Goal: Find specific page/section: Find specific page/section

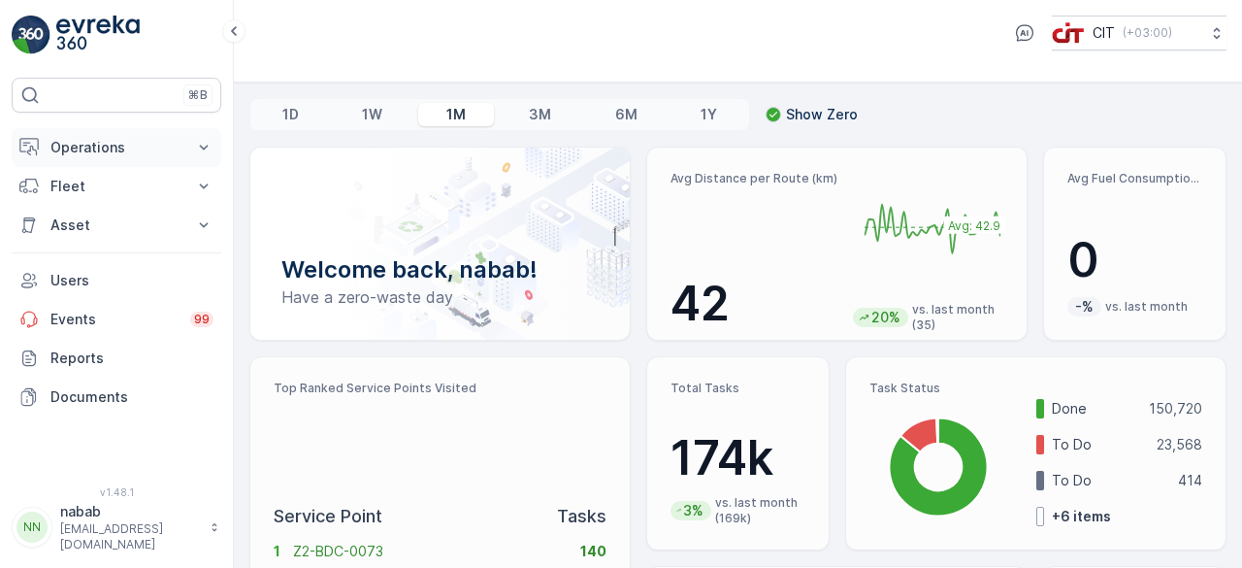
click at [97, 147] on p "Operations" at bounding box center [116, 147] width 132 height 19
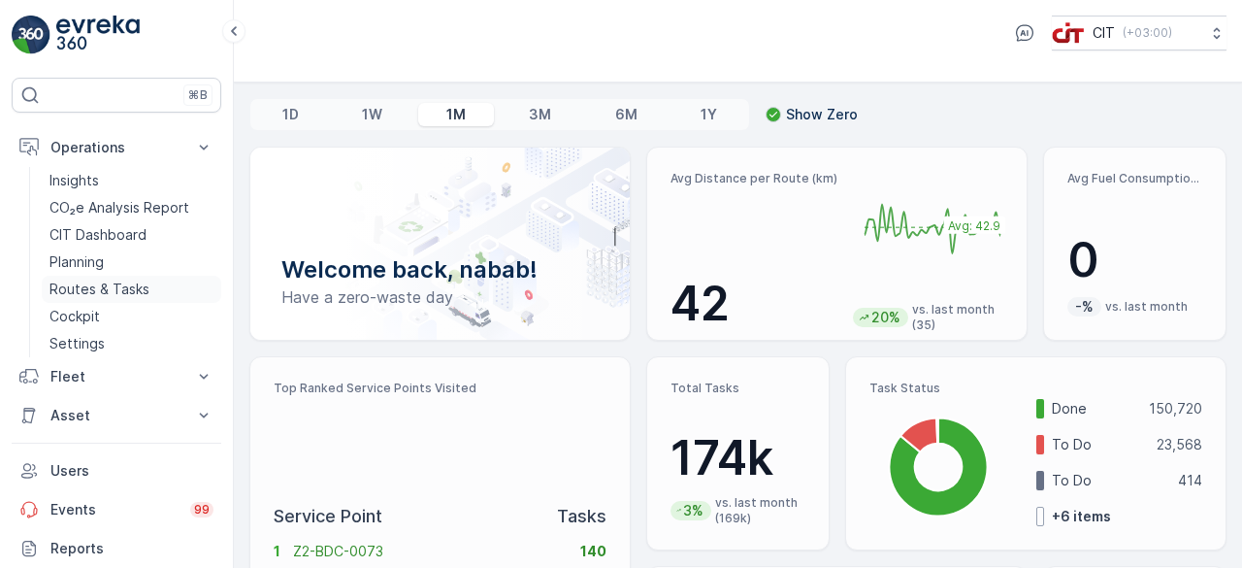
click at [106, 280] on p "Routes & Tasks" at bounding box center [99, 288] width 100 height 19
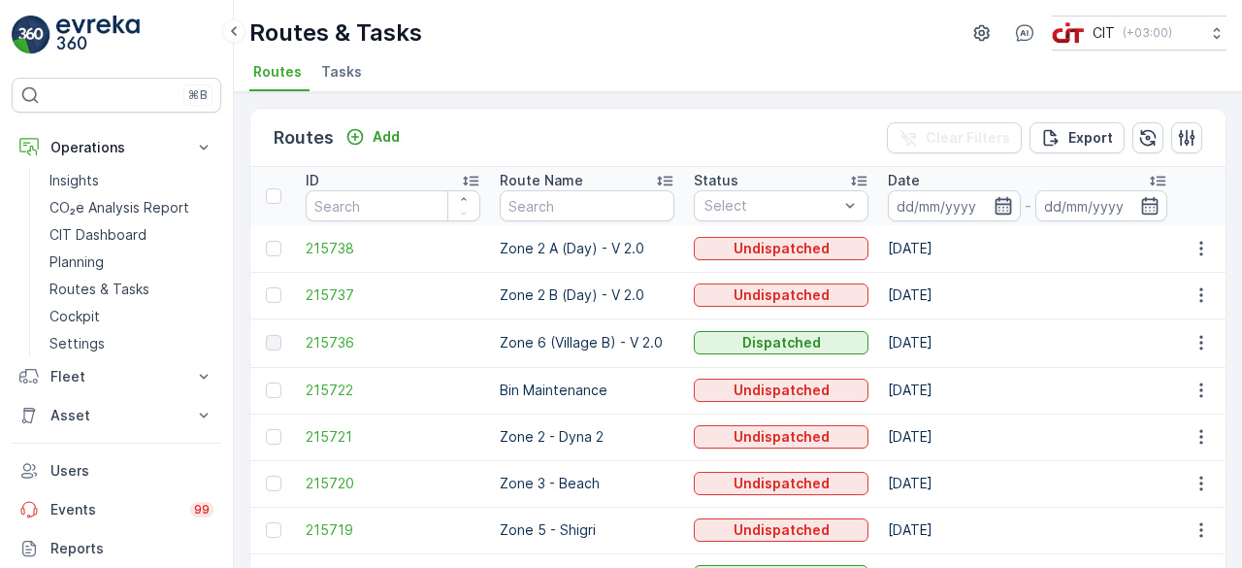
click at [1001, 203] on icon "button" at bounding box center [1003, 205] width 16 height 17
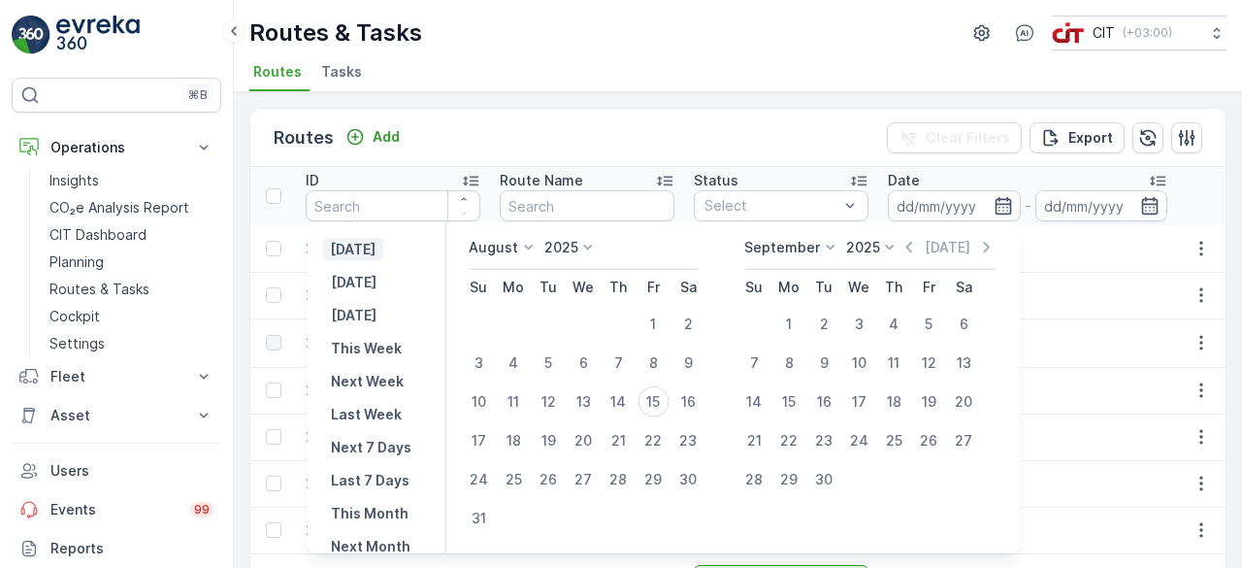
click at [376, 240] on p "[DATE]" at bounding box center [353, 249] width 46 height 19
type input "[DATE]"
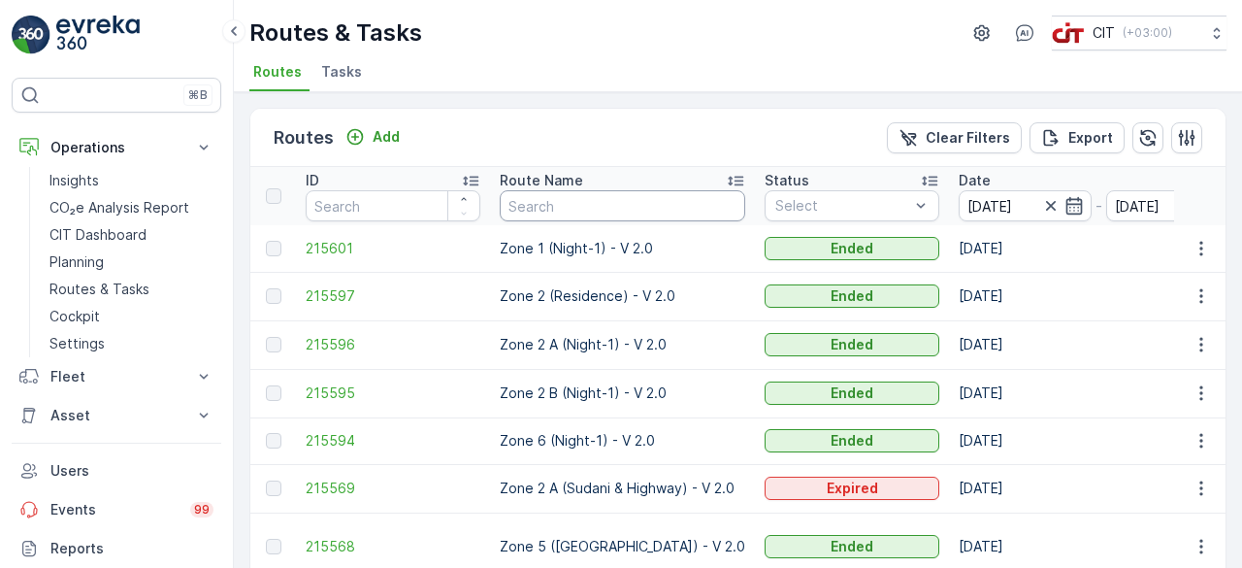
click at [606, 205] on input "text" at bounding box center [623, 205] width 246 height 31
type input "ZONE"
click at [598, 190] on input "ZONE" at bounding box center [623, 205] width 246 height 31
type input "ZONE 4"
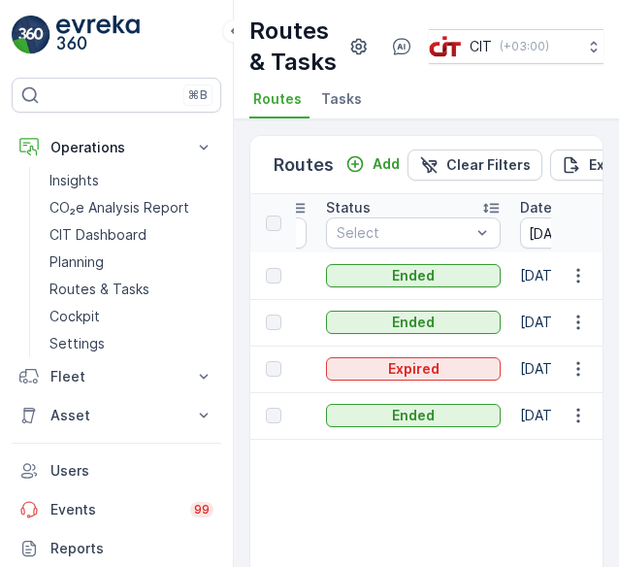
scroll to position [0, 175]
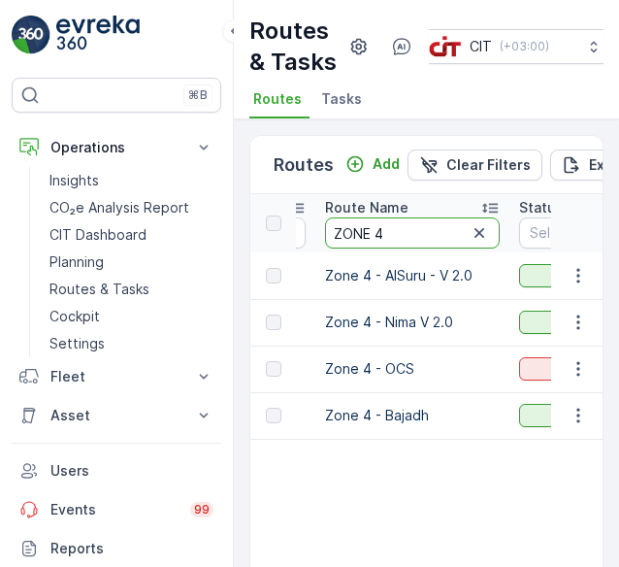
click at [384, 248] on input "ZONE 4" at bounding box center [412, 232] width 175 height 31
type input "ZONE 5"
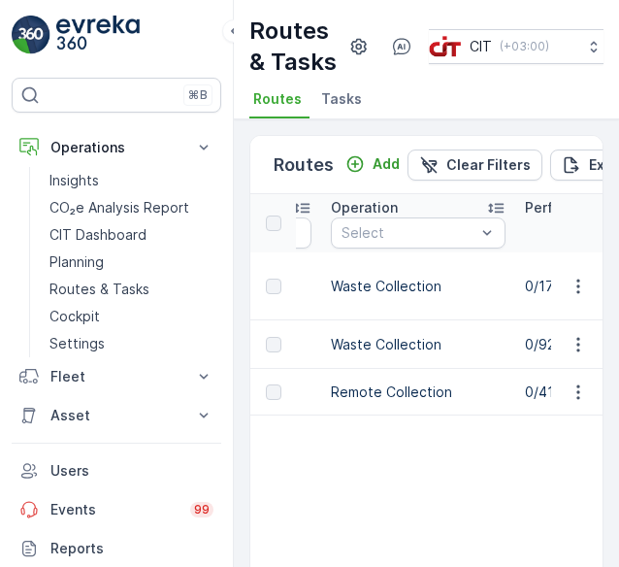
scroll to position [0, 1454]
